Goal: Transaction & Acquisition: Purchase product/service

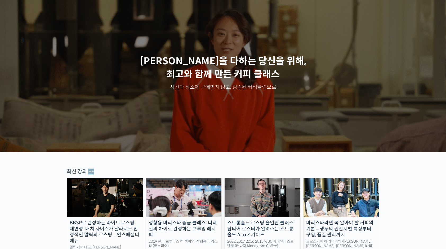
click at [242, 66] on p "[PERSON_NAME]을 다하는 당신을 위해, [PERSON_NAME]와 함께 만든 커피 클래스" at bounding box center [223, 68] width 436 height 27
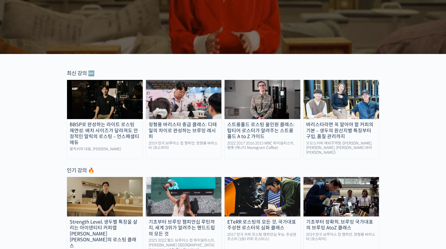
scroll to position [159, 0]
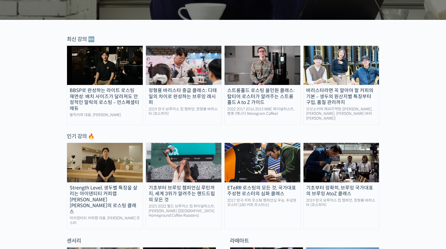
click at [253, 96] on div "스트롱홀드 로스팅 올인원 클래스: 탑티어 로스터가 알려주는 스트롱홀드 A to Z 가이드" at bounding box center [263, 97] width 76 height 18
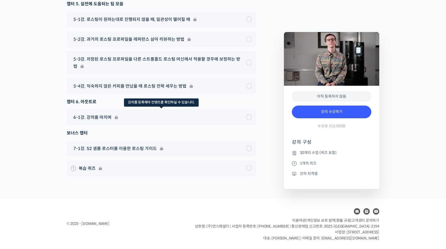
scroll to position [3153, 0]
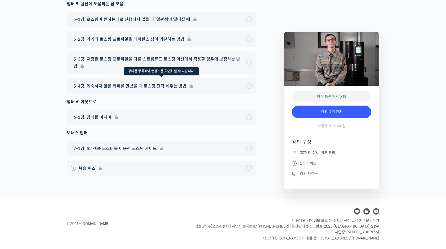
click at [182, 86] on div "5-4강. 익숙하지 않은 커피를 만났을 때 로스팅 전략 세우는 방법" at bounding box center [161, 86] width 189 height 16
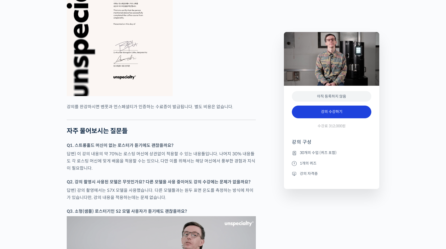
scroll to position [2146, 0]
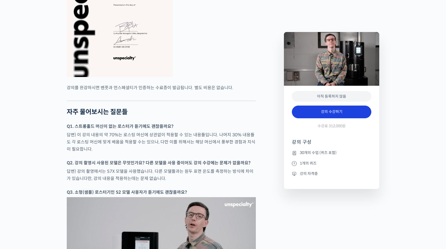
click at [325, 112] on link "강의 수강하기" at bounding box center [332, 112] width 80 height 13
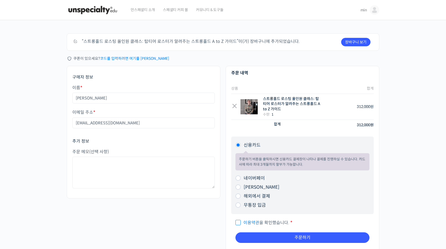
scroll to position [80, 0]
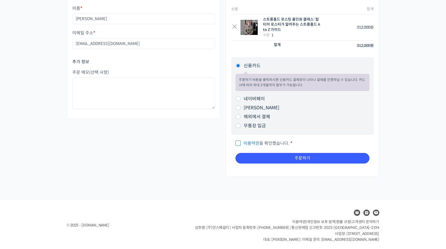
click at [241, 99] on li "네이버페이 주문하기 버튼을 클릭하시면 네이버페이 결제창이 나타나 결제를 진행하실 수 있습니다." at bounding box center [303, 99] width 134 height 9
click at [239, 99] on input "네이버페이" at bounding box center [238, 98] width 5 height 5
radio input "true"
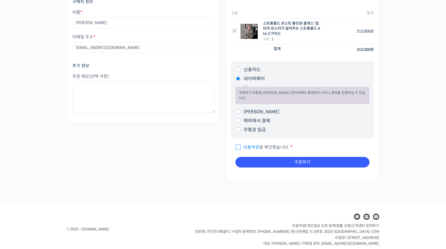
scroll to position [75, 0]
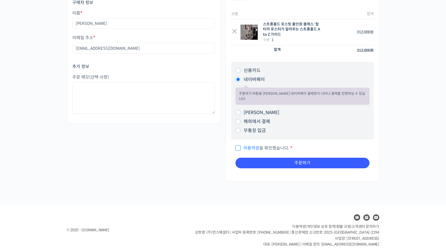
click at [240, 146] on span "이용약관 을 확인했습니다." at bounding box center [263, 149] width 54 height 6
click at [239, 145] on input "이용약관 을 확인했습니다. *" at bounding box center [237, 145] width 3 height 3
checkbox input "true"
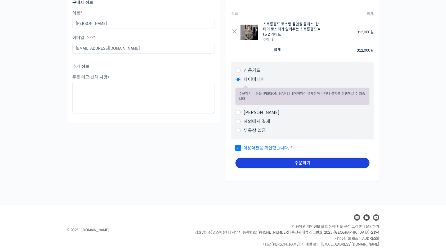
click at [283, 158] on button "주문하기" at bounding box center [303, 163] width 134 height 11
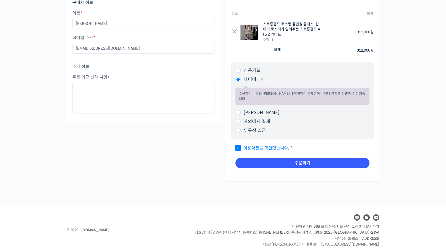
scroll to position [0, 0]
